Goal: Information Seeking & Learning: Learn about a topic

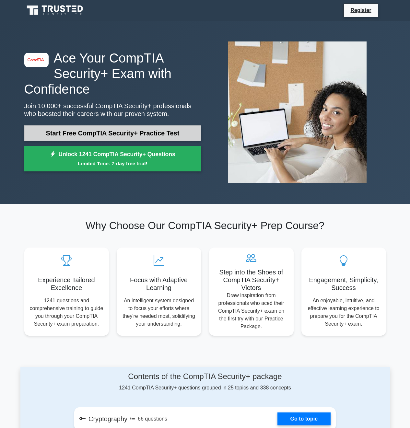
click at [164, 136] on link "Start Free CompTIA Security+ Practice Test" at bounding box center [112, 133] width 177 height 16
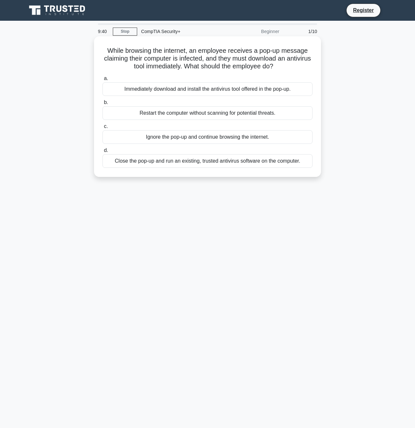
click at [259, 164] on div "Close the pop-up and run an existing, trusted antivirus software on the compute…" at bounding box center [207, 161] width 210 height 14
click at [102, 153] on input "d. Close the pop-up and run an existing, trusted antivirus software on the comp…" at bounding box center [102, 150] width 0 height 4
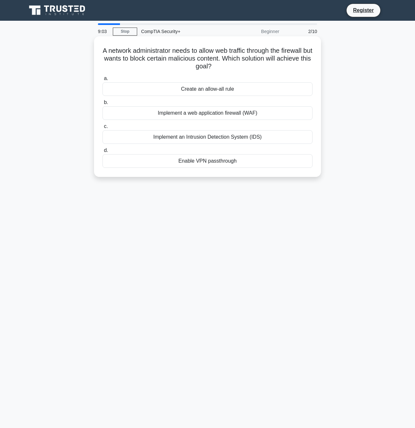
click at [180, 116] on div "Implement a web application firewall (WAF)" at bounding box center [207, 113] width 210 height 14
click at [102, 105] on input "b. Implement a web application firewall (WAF)" at bounding box center [102, 102] width 0 height 4
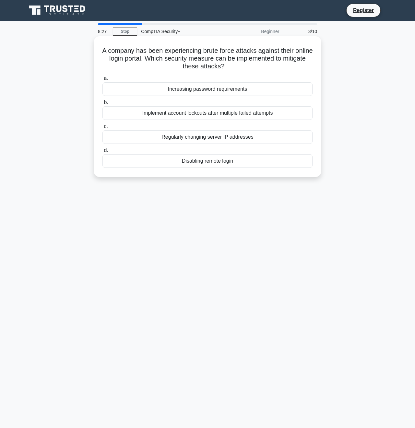
click at [278, 141] on div "Regularly changing server IP addresses" at bounding box center [207, 137] width 210 height 14
click at [102, 129] on input "c. Regularly changing server IP addresses" at bounding box center [102, 126] width 0 height 4
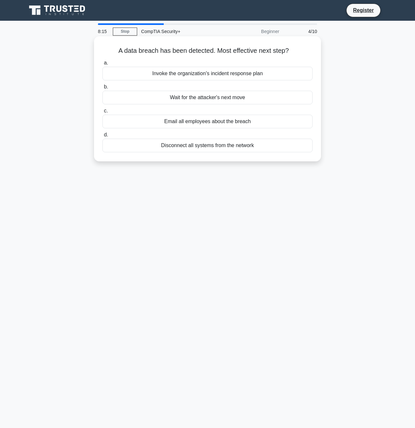
click at [214, 71] on div "Invoke the organization's incident response plan" at bounding box center [207, 74] width 210 height 14
click at [102, 65] on input "a. Invoke the organization's incident response plan" at bounding box center [102, 63] width 0 height 4
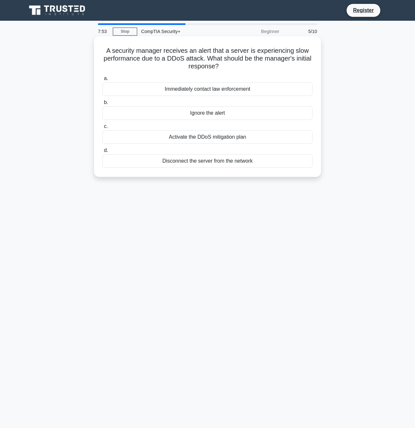
click at [274, 139] on div "Activate the DDoS mitigation plan" at bounding box center [207, 137] width 210 height 14
click at [102, 129] on input "c. Activate the DDoS mitigation plan" at bounding box center [102, 126] width 0 height 4
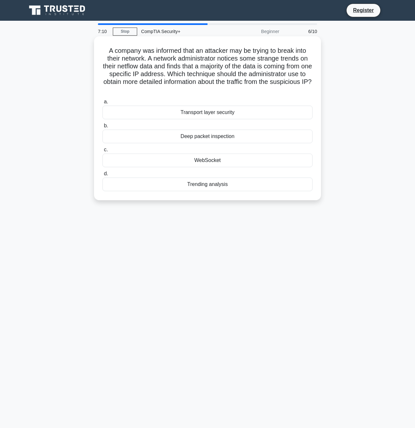
click at [233, 136] on div "Deep packet inspection" at bounding box center [207, 137] width 210 height 14
click at [102, 128] on input "b. Deep packet inspection" at bounding box center [102, 126] width 0 height 4
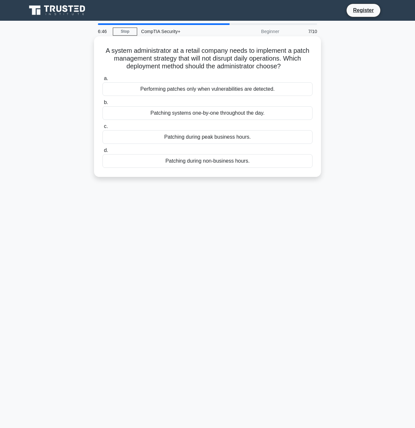
click at [274, 162] on div "Patching during non-business hours." at bounding box center [207, 161] width 210 height 14
click at [102, 153] on input "d. Patching during non-business hours." at bounding box center [102, 150] width 0 height 4
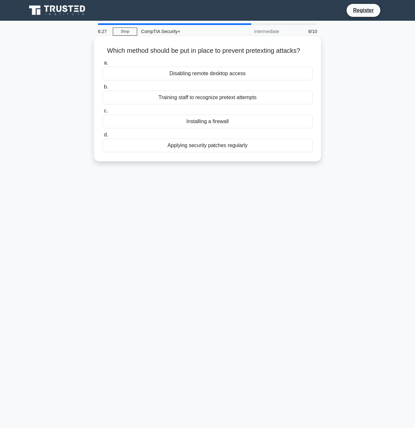
click at [256, 98] on div "Training staff to recognize pretext attempts" at bounding box center [207, 98] width 210 height 14
click at [102, 89] on input "b. Training staff to recognize pretext attempts" at bounding box center [102, 87] width 0 height 4
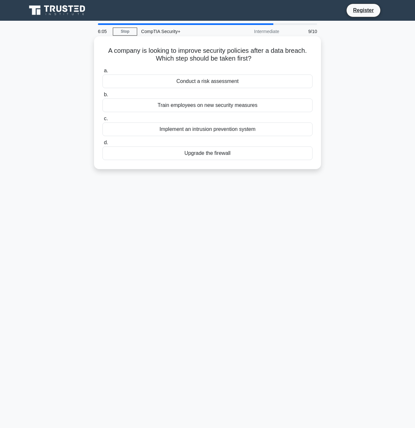
click at [248, 79] on div "Conduct a risk assessment" at bounding box center [207, 81] width 210 height 14
click at [102, 73] on input "a. Conduct a risk assessment" at bounding box center [102, 71] width 0 height 4
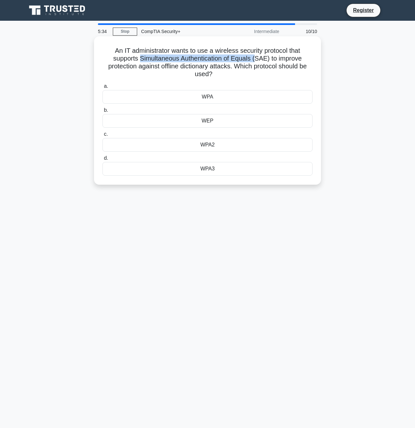
drag, startPoint x: 138, startPoint y: 59, endPoint x: 255, endPoint y: 58, distance: 117.2
click at [255, 58] on h5 "An IT administrator wants to use a wireless security protocol that supports Sim…" at bounding box center [207, 63] width 211 height 32
click at [208, 165] on div "WPA3" at bounding box center [207, 169] width 210 height 14
click at [102, 160] on input "d. WPA3" at bounding box center [102, 158] width 0 height 4
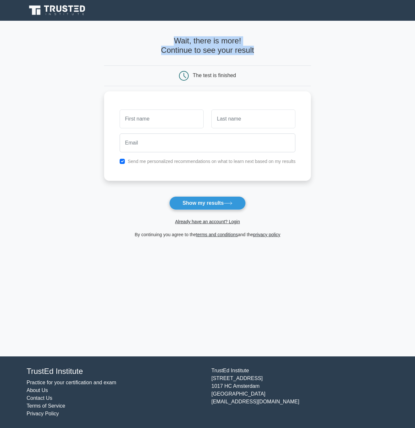
drag, startPoint x: 318, startPoint y: 57, endPoint x: 318, endPoint y: 32, distance: 24.9
click at [318, 32] on main "Wait, there is more! Continue to see your result The test is finished and the" at bounding box center [207, 189] width 415 height 336
drag, startPoint x: 303, startPoint y: 25, endPoint x: 308, endPoint y: 69, distance: 44.6
click at [308, 69] on div "Wait, there is more! Continue to see your result The test is finished" at bounding box center [207, 137] width 207 height 233
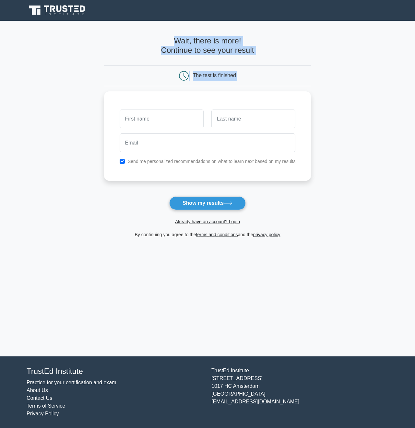
click at [308, 69] on div "The test is finished" at bounding box center [207, 75] width 207 height 21
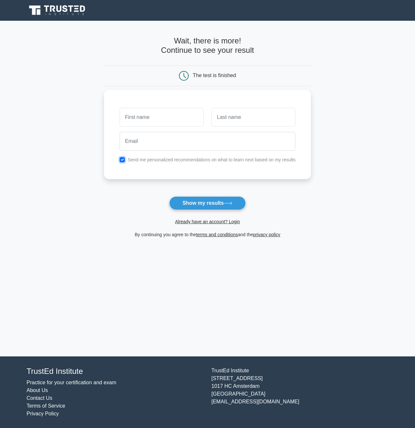
click at [120, 160] on input "checkbox" at bounding box center [122, 159] width 5 height 5
checkbox input "false"
click at [230, 204] on icon at bounding box center [227, 203] width 9 height 4
